Goal: Task Accomplishment & Management: Complete application form

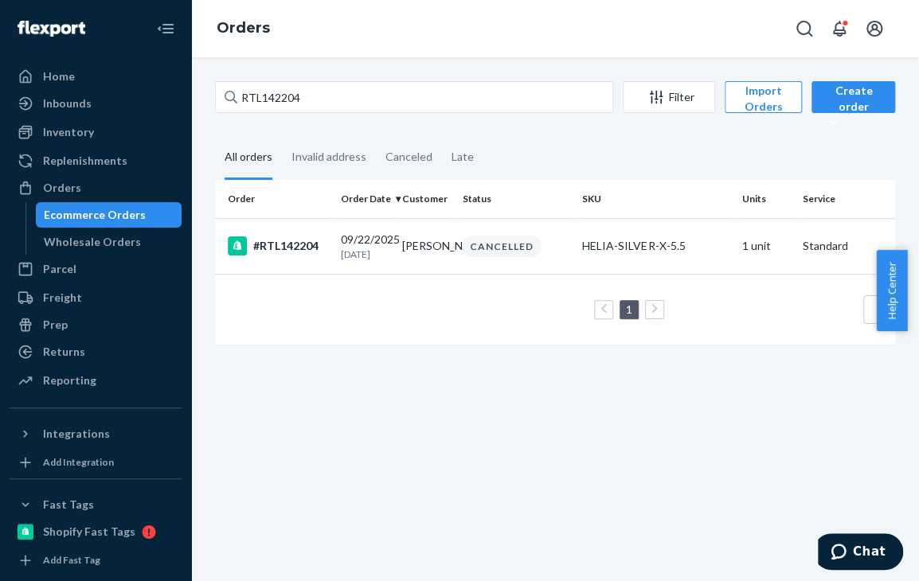
click at [81, 204] on div "Ecommerce Orders" at bounding box center [108, 215] width 143 height 22
click at [84, 187] on div "Orders" at bounding box center [95, 188] width 169 height 22
click at [94, 188] on div "Orders" at bounding box center [95, 188] width 169 height 22
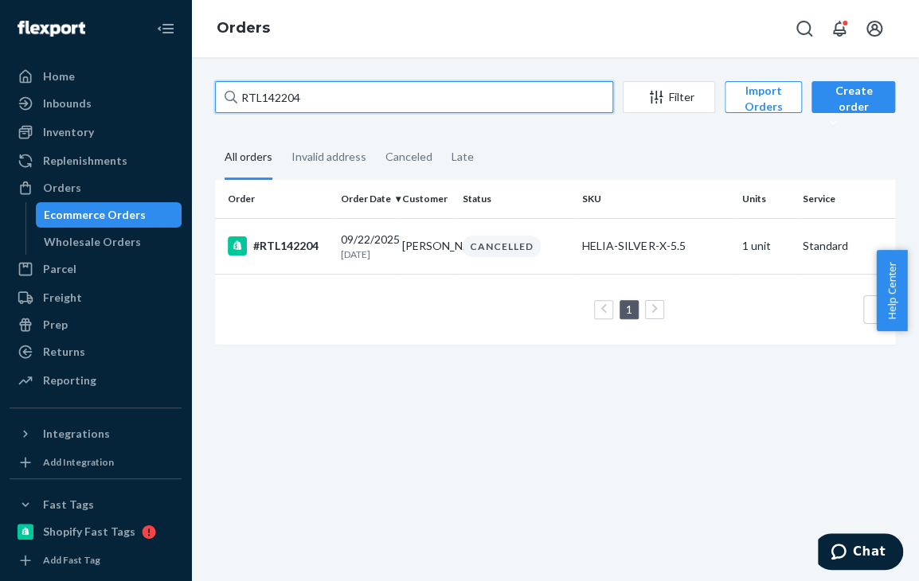
click at [344, 101] on input "RTL142204" at bounding box center [414, 97] width 398 height 32
paste input "1060"
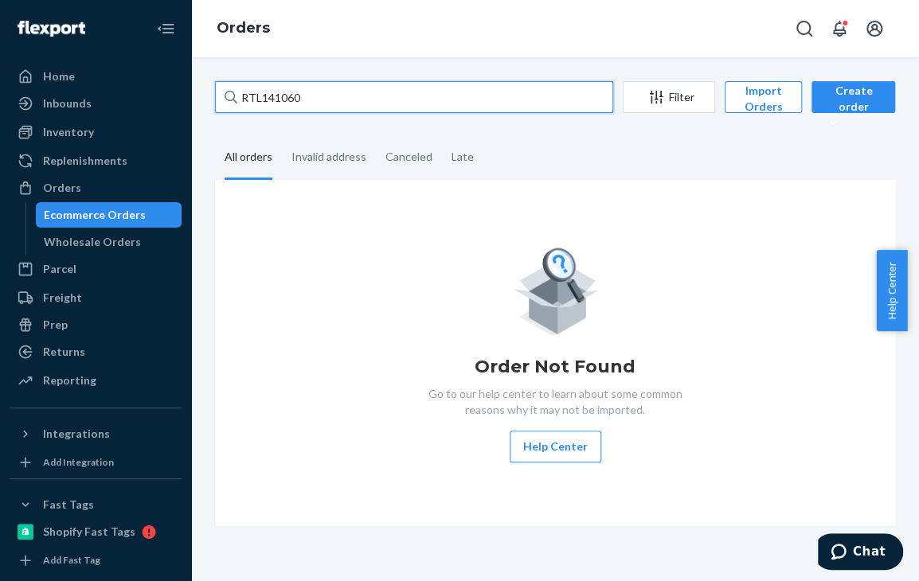
type input "RTL141060"
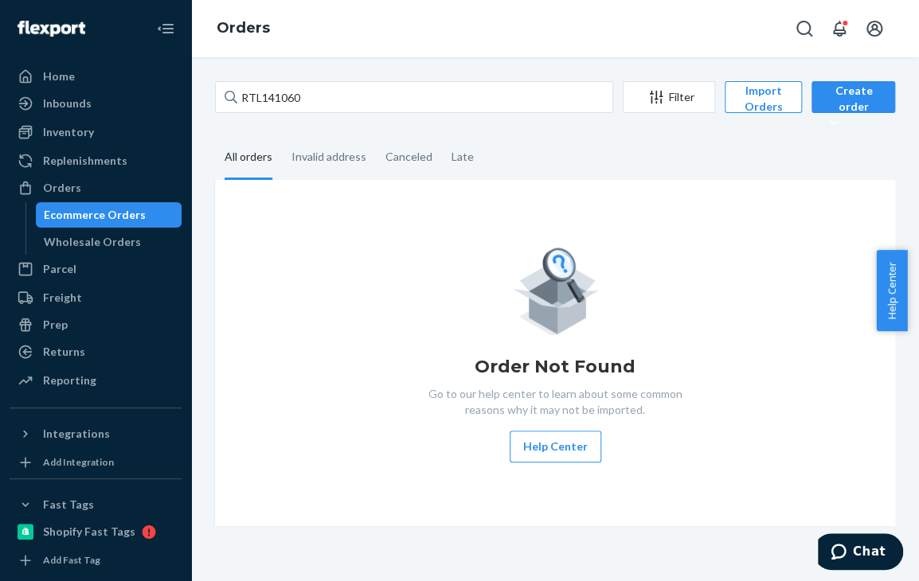
click at [231, 98] on icon at bounding box center [231, 97] width 13 height 13
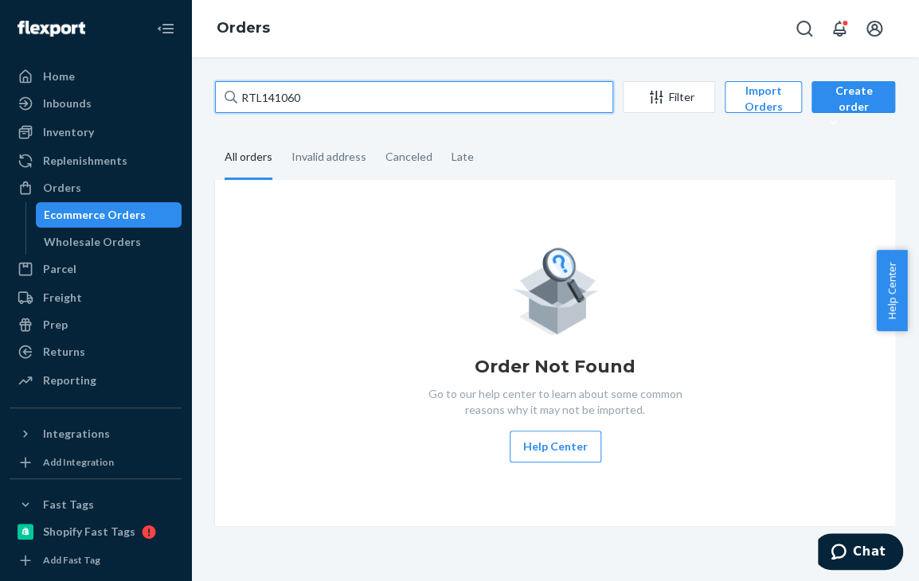
click at [231, 98] on input "RTL141060" at bounding box center [414, 97] width 398 height 32
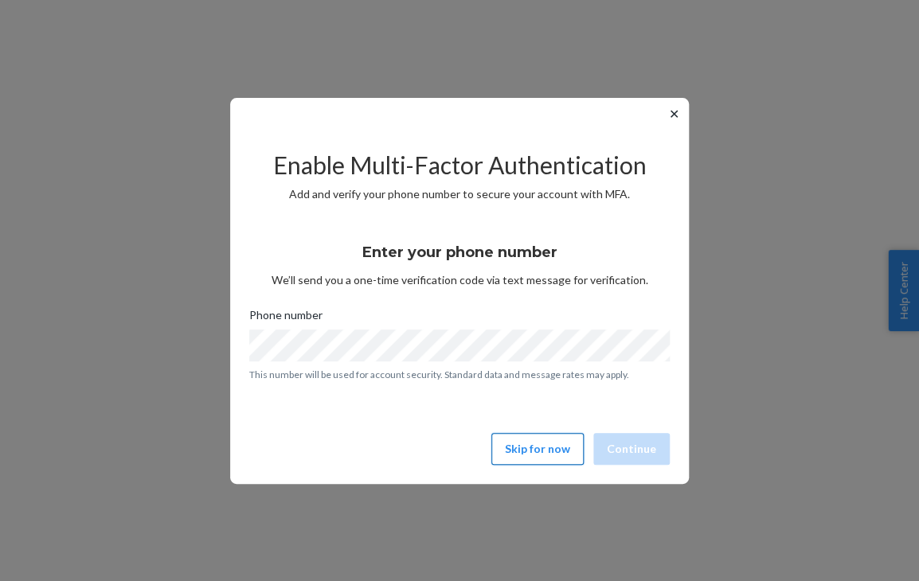
click at [513, 444] on button "Skip for now" at bounding box center [537, 449] width 92 height 32
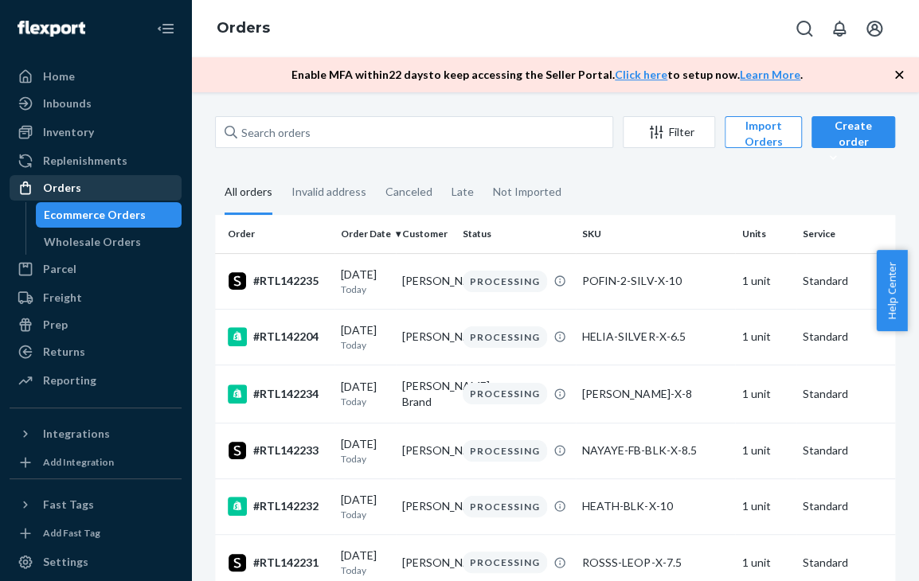
click at [119, 191] on div "Orders" at bounding box center [95, 188] width 169 height 22
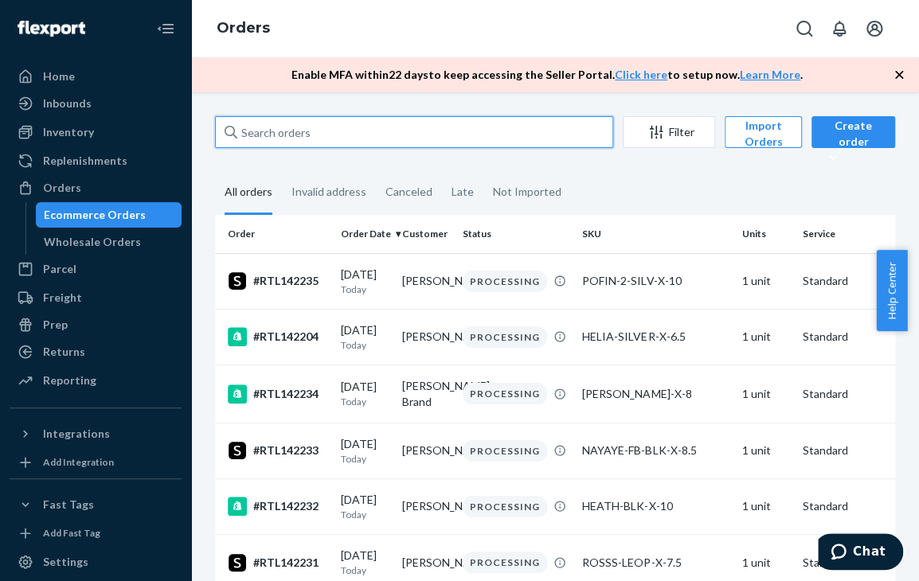
click at [376, 140] on input "text" at bounding box center [414, 132] width 398 height 32
paste input "RTL141060"
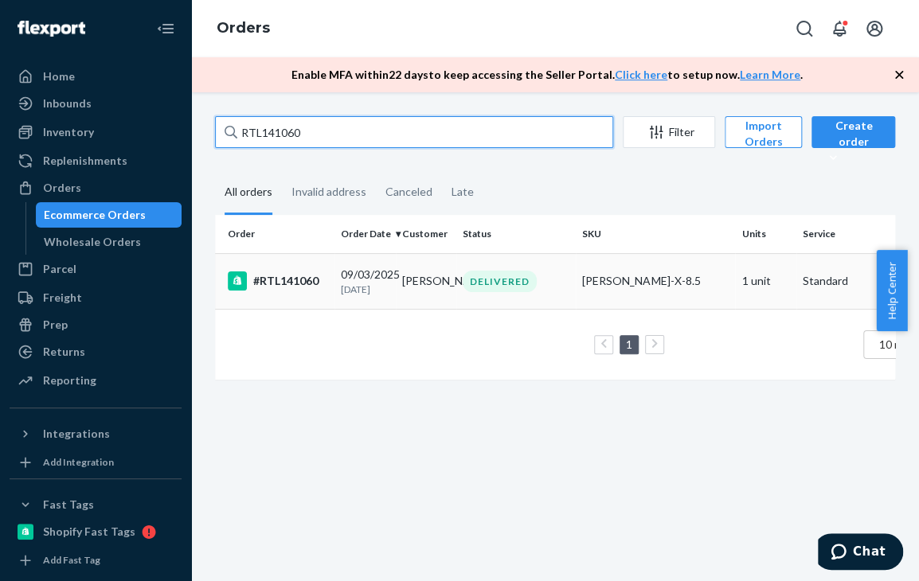
type input "RTL141060"
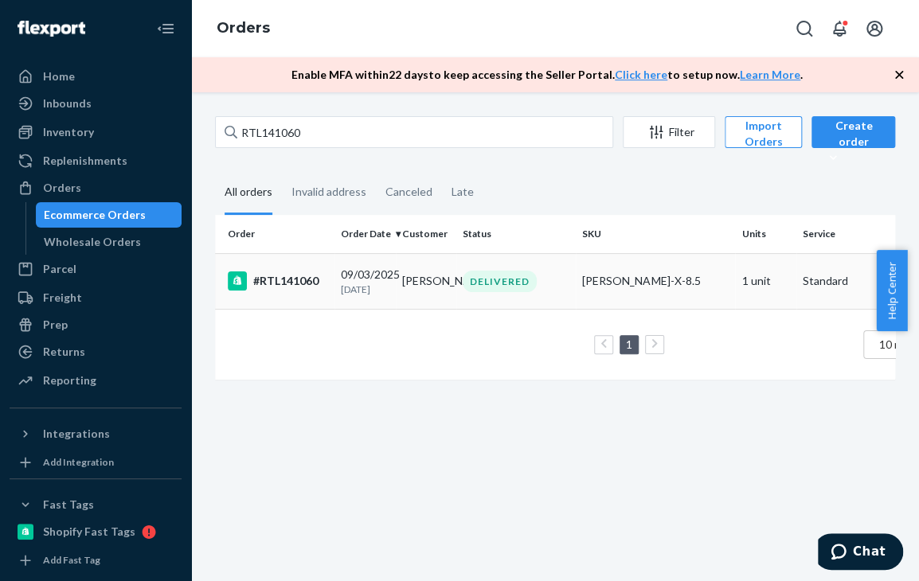
click at [408, 278] on td "Aeisha Fambro" at bounding box center [426, 281] width 61 height 56
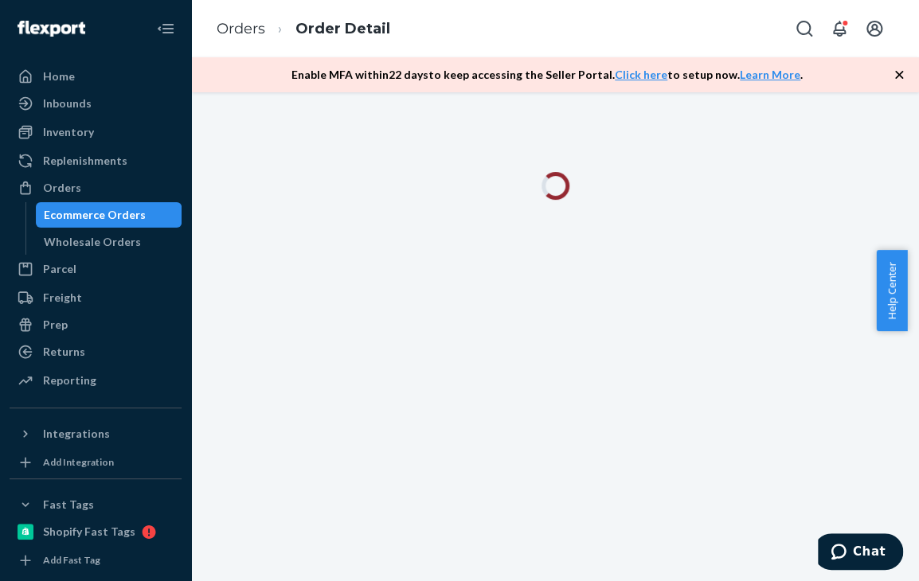
click at [899, 76] on icon "button" at bounding box center [899, 75] width 8 height 8
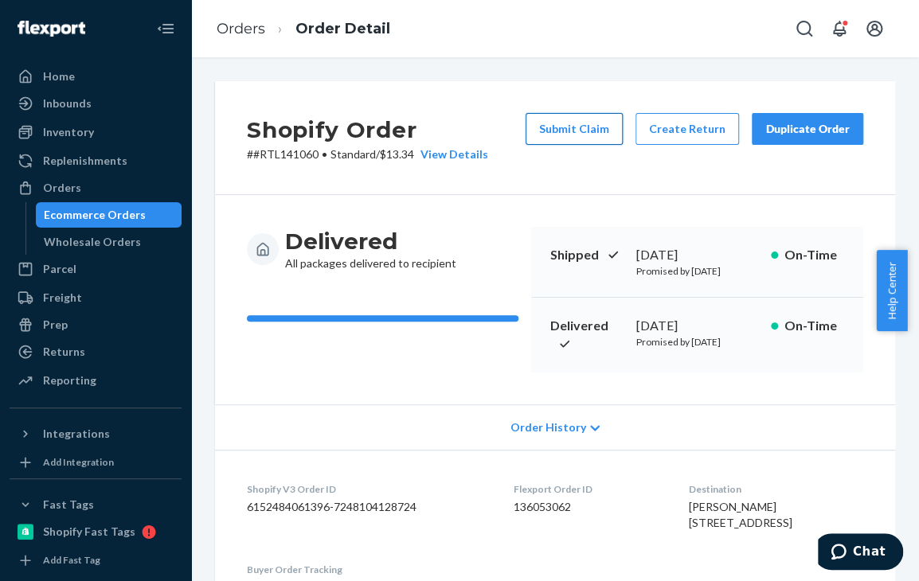
click at [554, 134] on button "Submit Claim" at bounding box center [574, 129] width 97 height 32
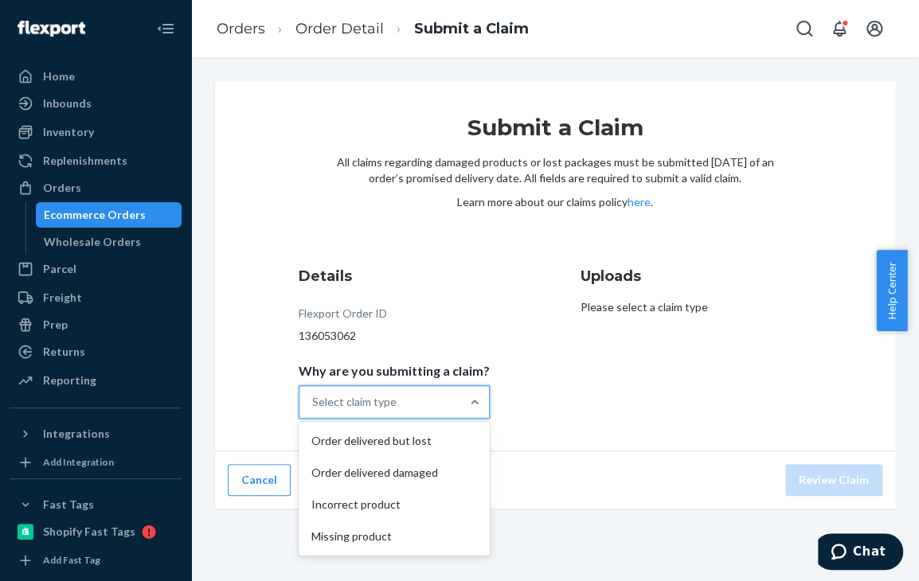
click at [387, 414] on div "Select claim type" at bounding box center [379, 402] width 161 height 32
click at [314, 410] on input "Why are you submitting a claim? option Order delivered but lost focused, 1 of 4…" at bounding box center [313, 402] width 2 height 16
click at [373, 440] on div "Order delivered but lost" at bounding box center [394, 441] width 185 height 32
click at [314, 410] on input "Why are you submitting a claim? option Order delivered but lost focused, 1 of 4…" at bounding box center [313, 402] width 2 height 16
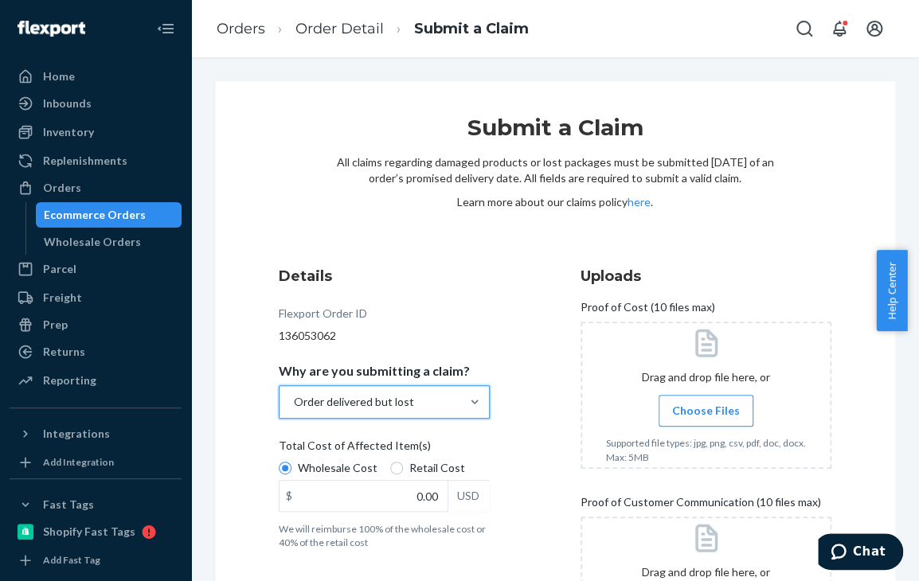
click at [405, 468] on label "Retail Cost" at bounding box center [427, 468] width 75 height 16
click at [403, 468] on input "Retail Cost" at bounding box center [396, 468] width 13 height 13
radio input "true"
radio input "false"
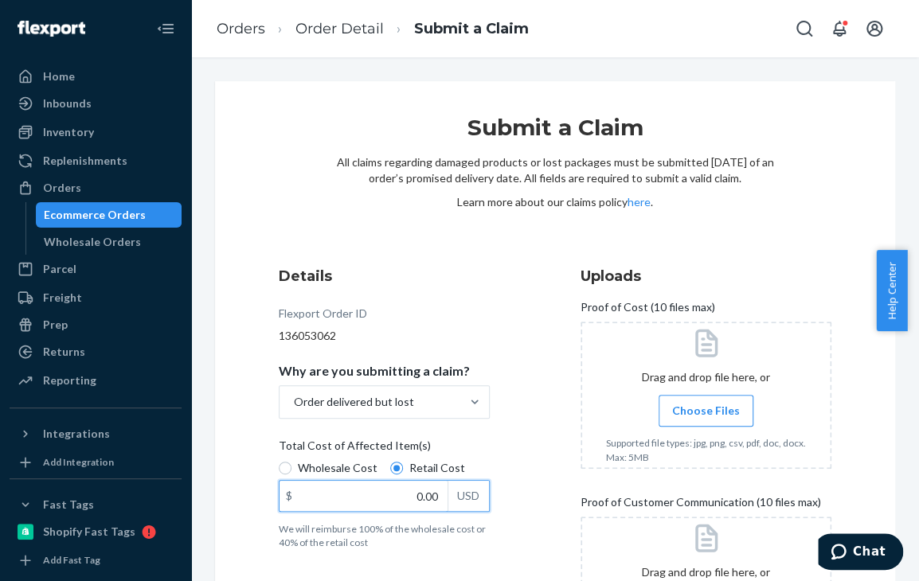
click at [420, 493] on input "0.00" at bounding box center [364, 496] width 168 height 30
paste input "72.95"
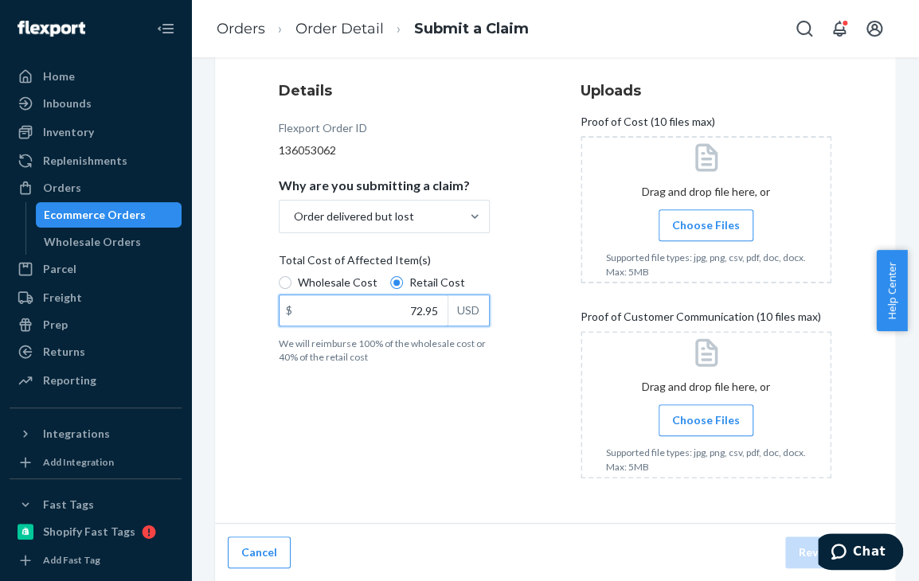
scroll to position [186, 0]
type input "72.95"
click at [679, 222] on span "Choose Files" at bounding box center [706, 225] width 68 height 16
click at [706, 222] on input "Choose Files" at bounding box center [706, 225] width 1 height 18
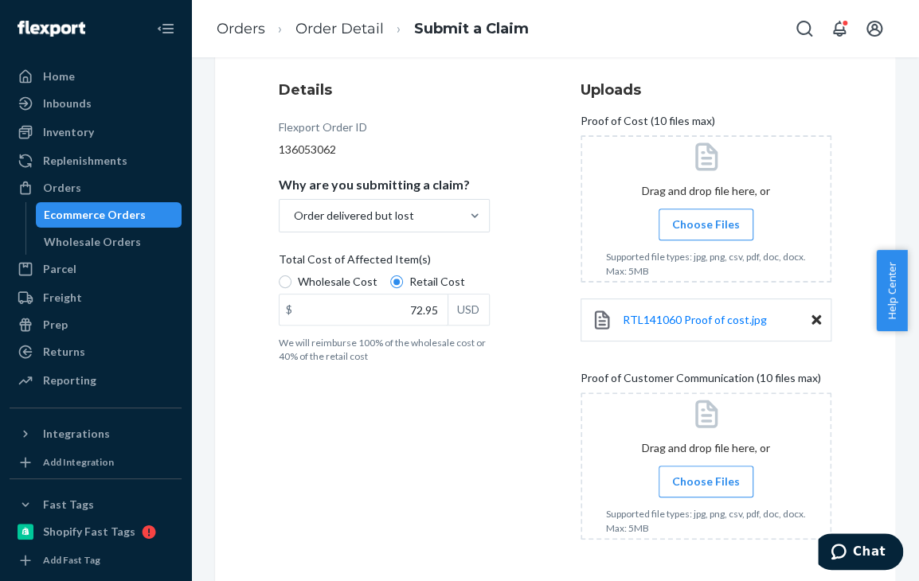
click at [689, 477] on span "Choose Files" at bounding box center [706, 482] width 68 height 16
click at [706, 477] on input "Choose Files" at bounding box center [706, 482] width 1 height 18
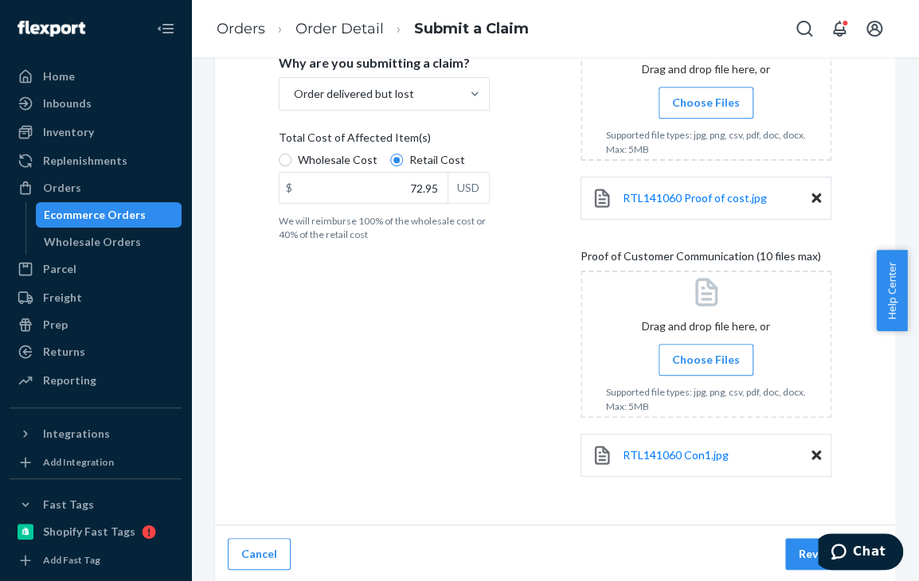
scroll to position [310, 0]
click at [700, 358] on span "Choose Files" at bounding box center [706, 358] width 68 height 16
click at [706, 358] on input "Choose Files" at bounding box center [706, 359] width 1 height 18
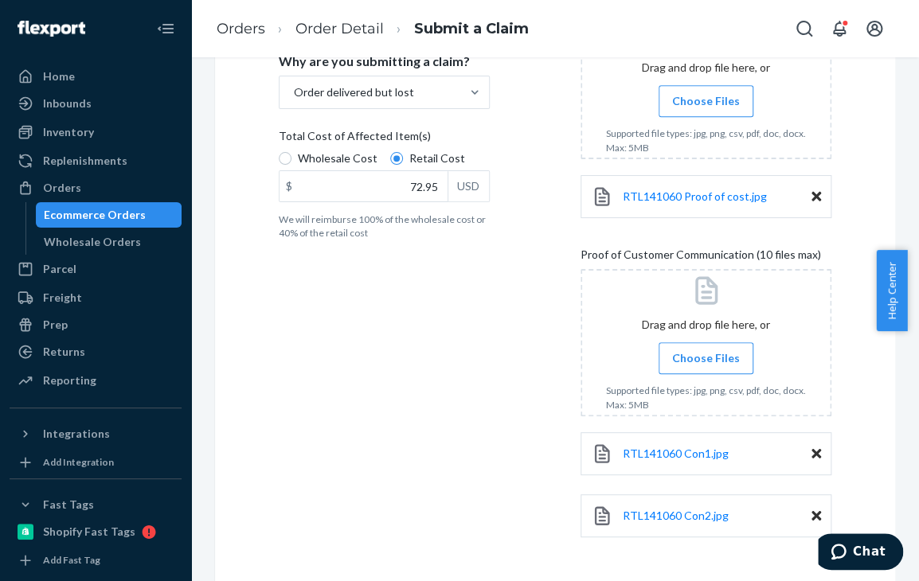
click at [691, 358] on span "Choose Files" at bounding box center [706, 358] width 68 height 16
click at [706, 358] on input "Choose Files" at bounding box center [706, 359] width 1 height 18
click at [708, 351] on span "Choose Files" at bounding box center [706, 358] width 68 height 16
click at [706, 351] on input "Choose Files" at bounding box center [706, 359] width 1 height 18
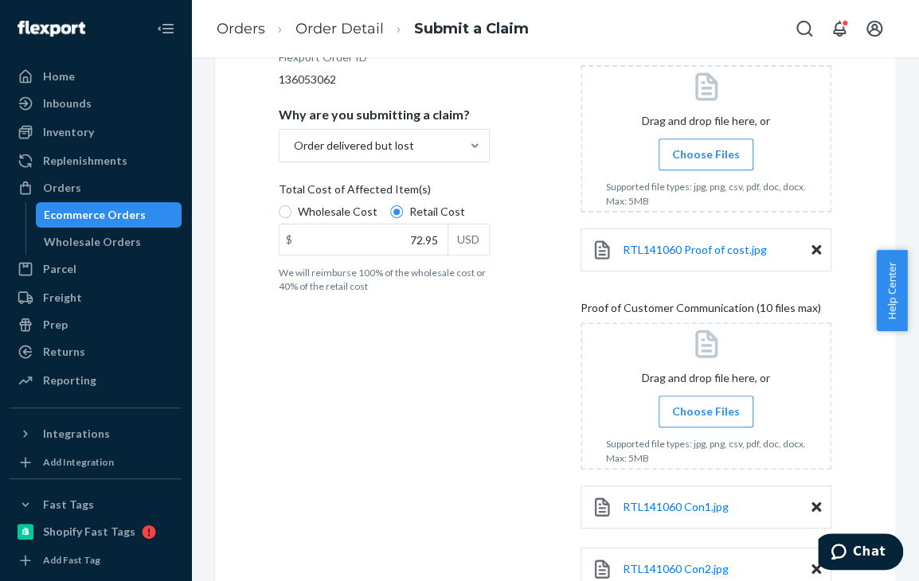
scroll to position [495, 0]
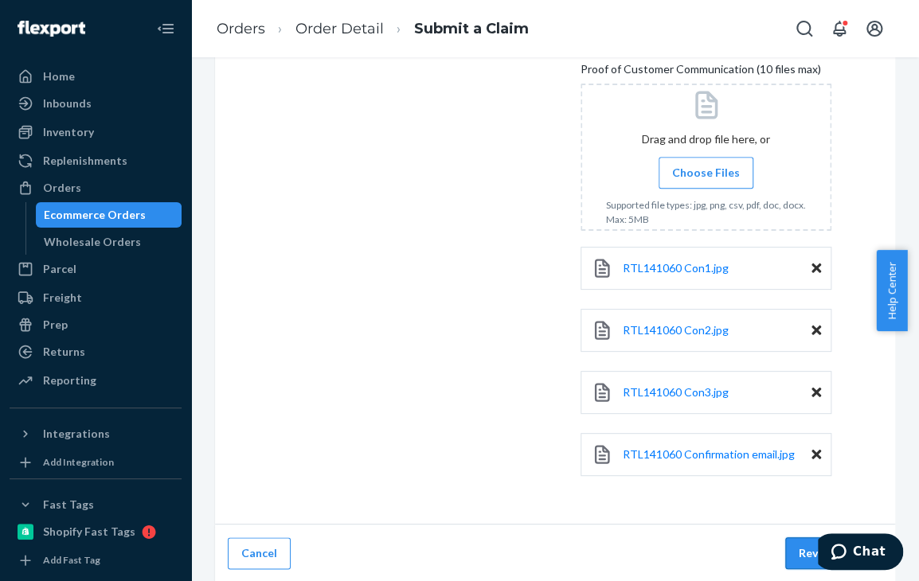
click at [790, 558] on button "Review Claim" at bounding box center [833, 554] width 97 height 32
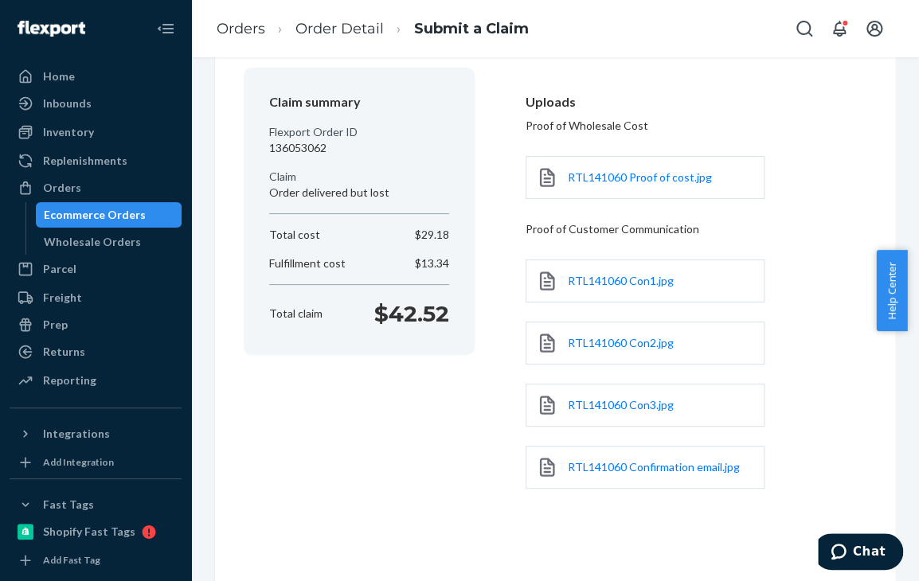
scroll to position [121, 0]
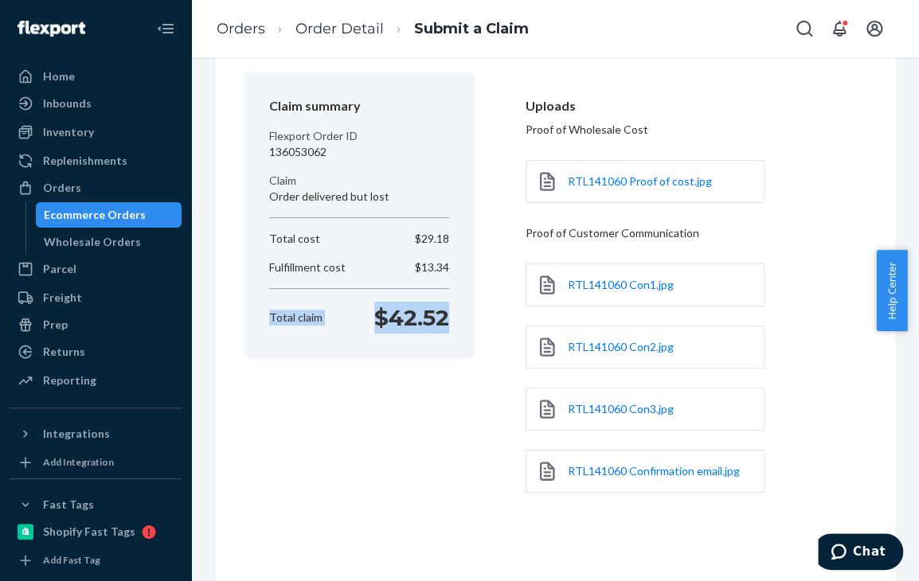
drag, startPoint x: 258, startPoint y: 316, endPoint x: 448, endPoint y: 311, distance: 189.6
click at [448, 311] on div "Total claim $42.52" at bounding box center [359, 318] width 193 height 32
copy div "Total claim $42.52"
click at [398, 392] on div "Claim summary Flexport Order ID 136053062 Claim Order delivered but lost Total …" at bounding box center [555, 303] width 623 height 463
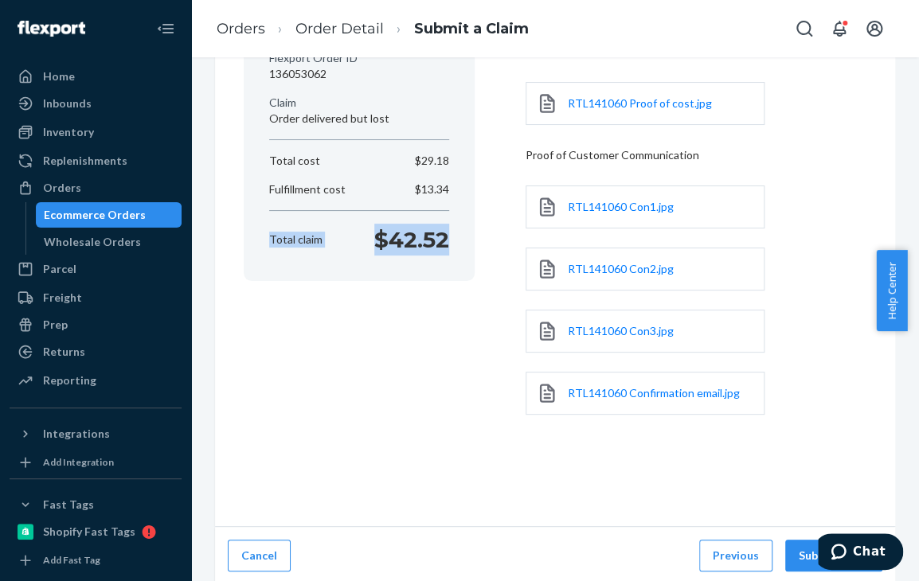
scroll to position [201, 0]
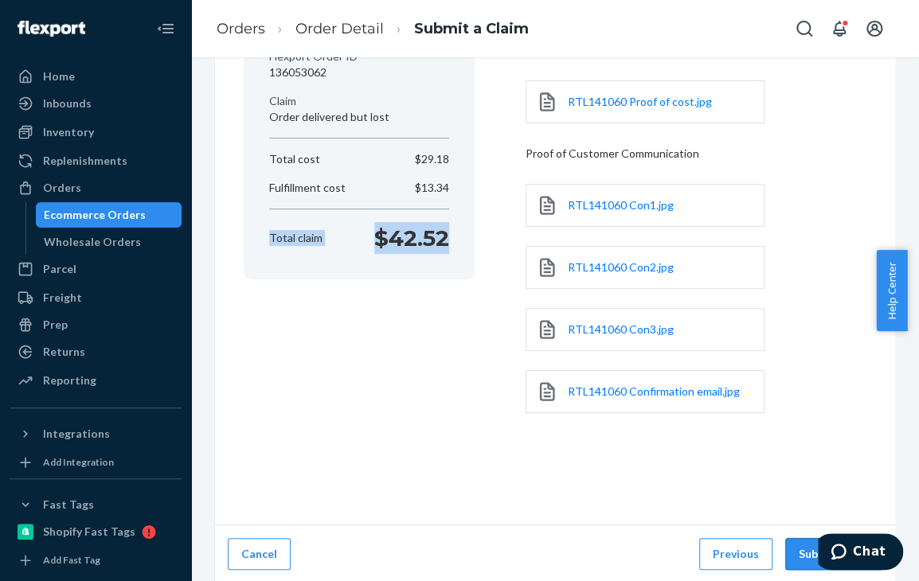
click at [799, 551] on button "Submit Claim" at bounding box center [833, 554] width 97 height 32
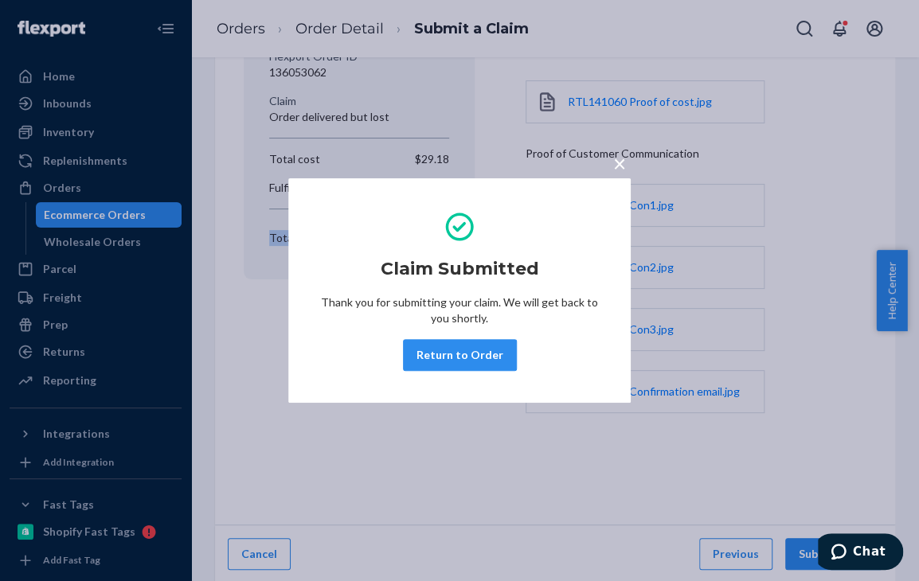
click at [440, 362] on button "Return to Order" at bounding box center [460, 355] width 114 height 32
